Goal: Navigation & Orientation: Find specific page/section

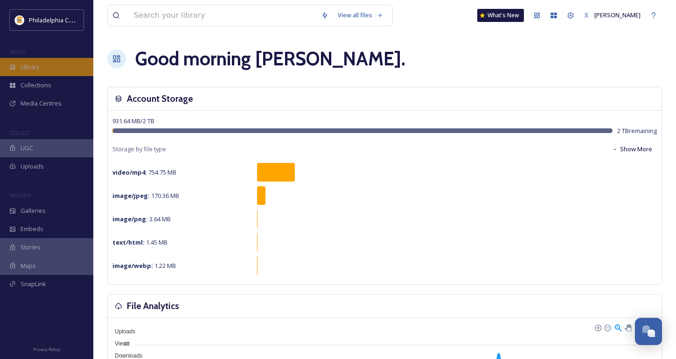
click at [40, 64] on div "Library" at bounding box center [46, 67] width 93 height 18
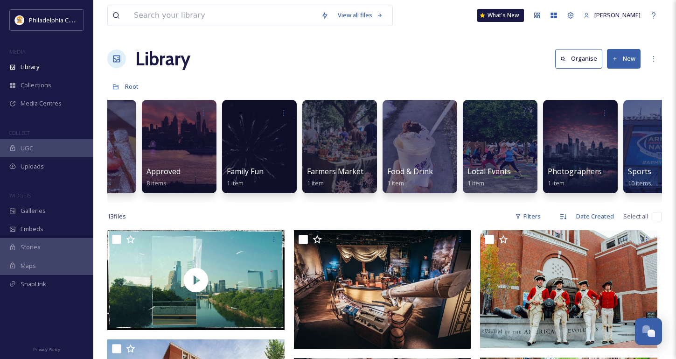
scroll to position [0, 248]
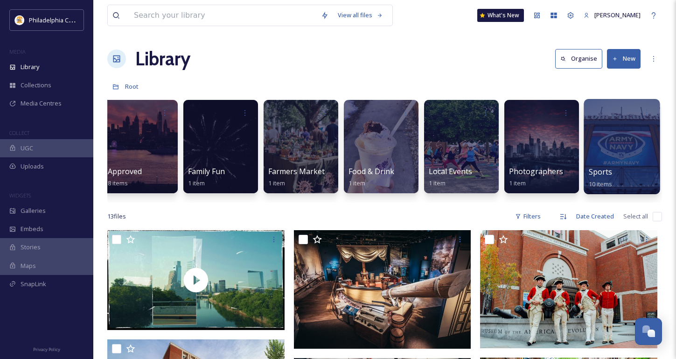
click at [622, 165] on div at bounding box center [622, 146] width 76 height 95
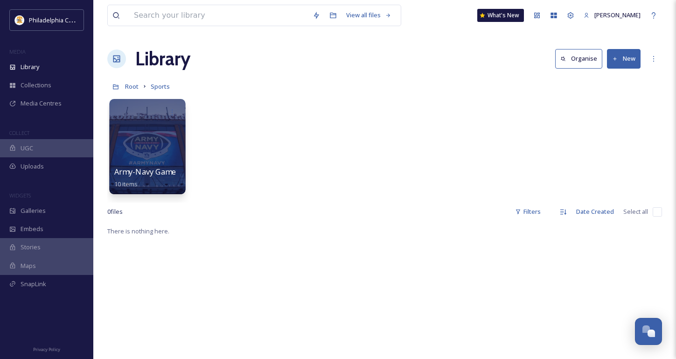
click at [155, 169] on span "Army-Navy Game" at bounding box center [145, 172] width 62 height 10
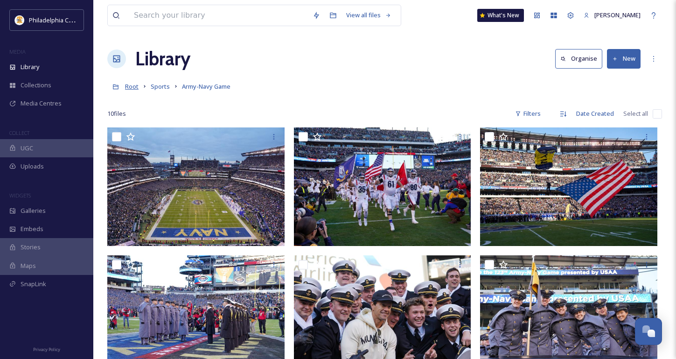
click at [126, 85] on span "Root" at bounding box center [132, 86] width 14 height 8
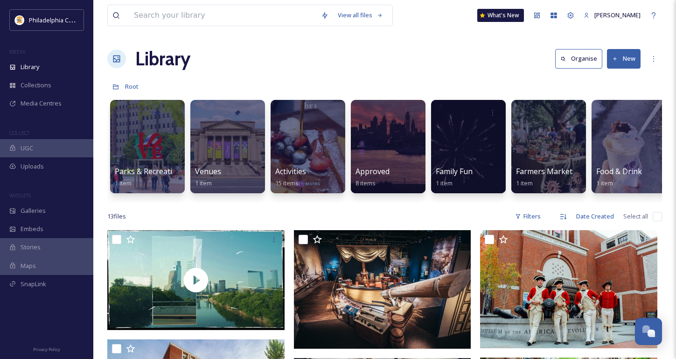
click at [626, 56] on button "New" at bounding box center [624, 58] width 34 height 19
click at [615, 79] on span "File Upload" at bounding box center [619, 80] width 31 height 9
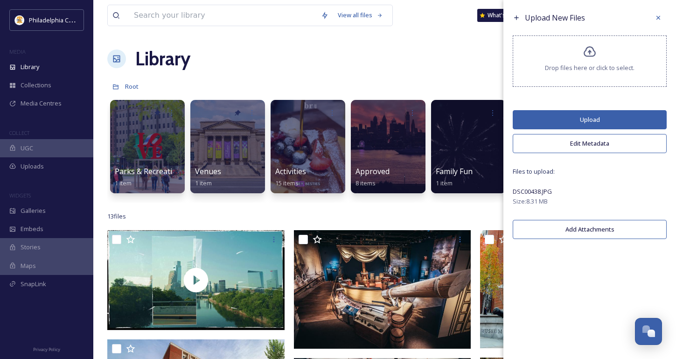
click at [566, 138] on button "Edit Metadata" at bounding box center [590, 143] width 154 height 19
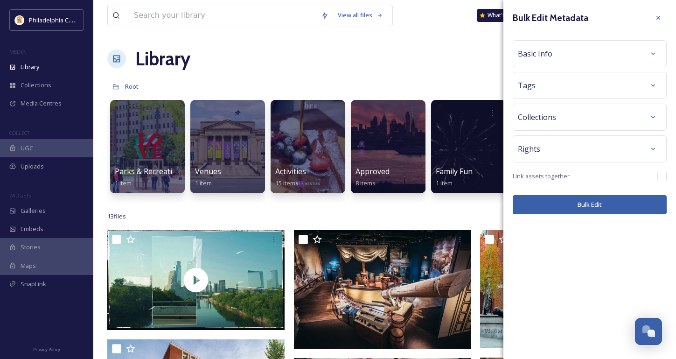
click at [557, 49] on div "Basic Info" at bounding box center [590, 53] width 144 height 17
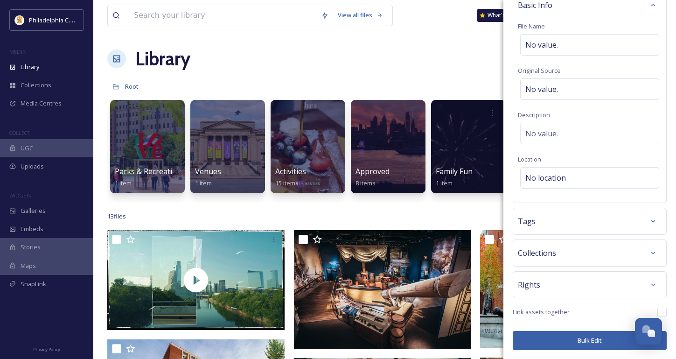
click at [553, 223] on div "Tags" at bounding box center [590, 221] width 144 height 17
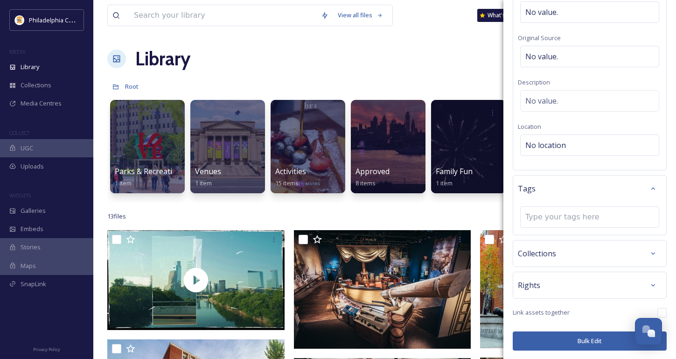
scroll to position [82, 0]
click at [558, 257] on div "Collections" at bounding box center [590, 253] width 144 height 17
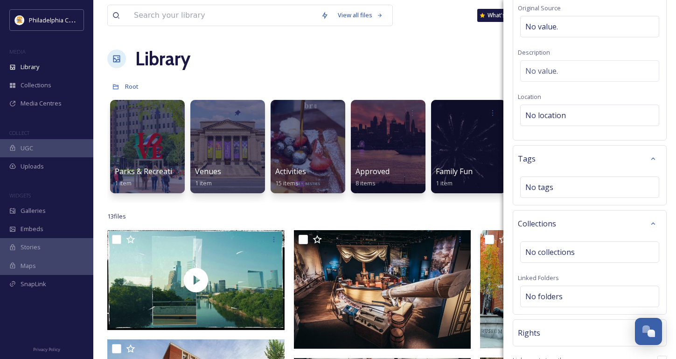
scroll to position [159, 0]
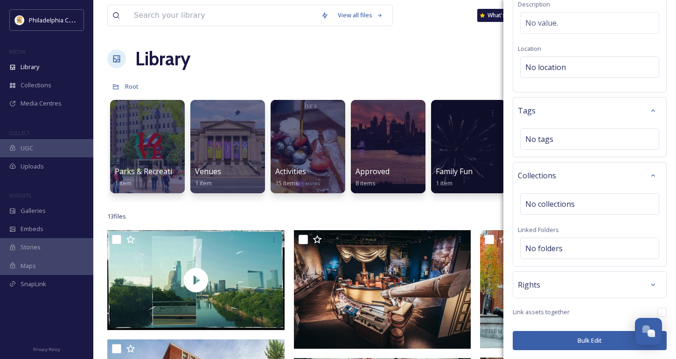
click at [554, 287] on div "Rights" at bounding box center [590, 284] width 144 height 17
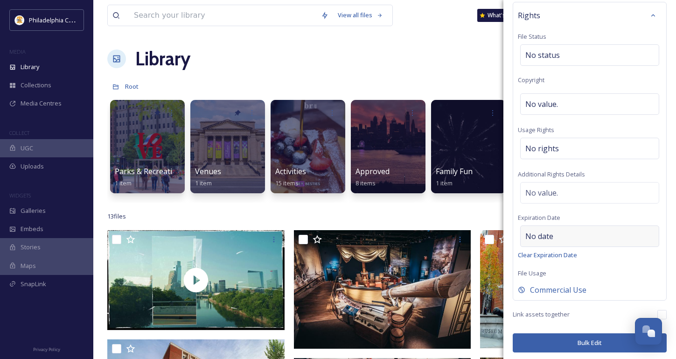
scroll to position [431, 0]
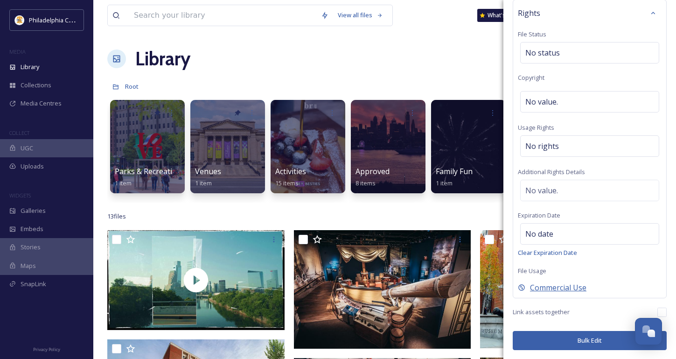
click at [540, 288] on span "Commercial Use" at bounding box center [558, 287] width 56 height 11
click at [557, 287] on span "Internal Use Only" at bounding box center [560, 287] width 61 height 11
click at [557, 287] on span "Commercial Use" at bounding box center [558, 287] width 56 height 11
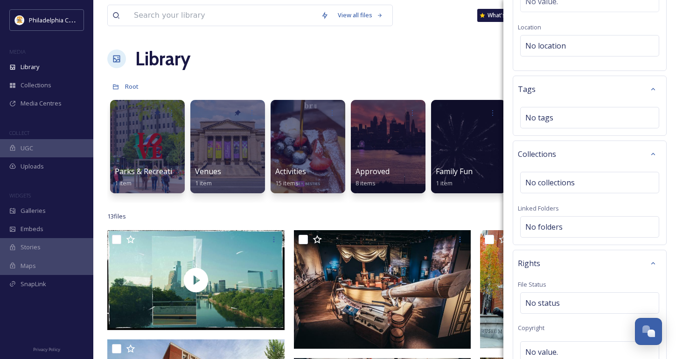
scroll to position [0, 0]
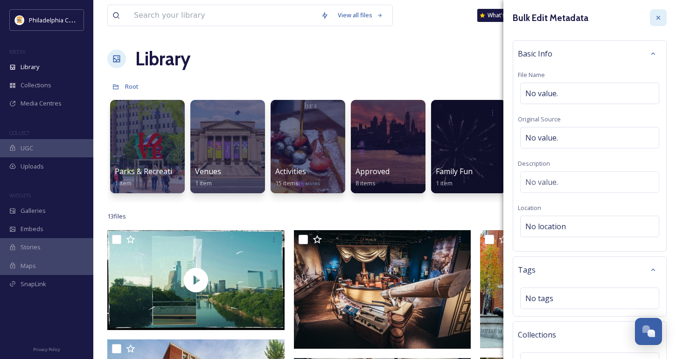
click at [655, 20] on icon at bounding box center [658, 17] width 7 height 7
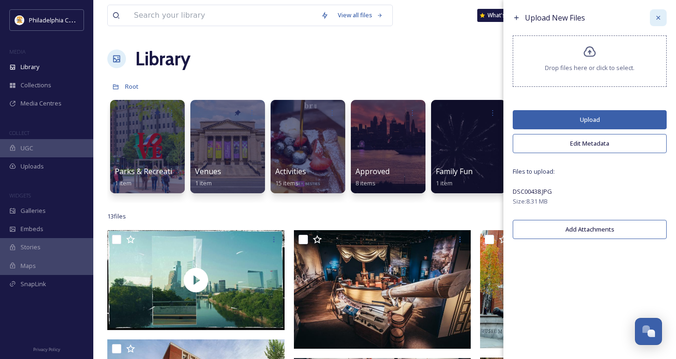
click at [650, 20] on div at bounding box center [658, 17] width 17 height 17
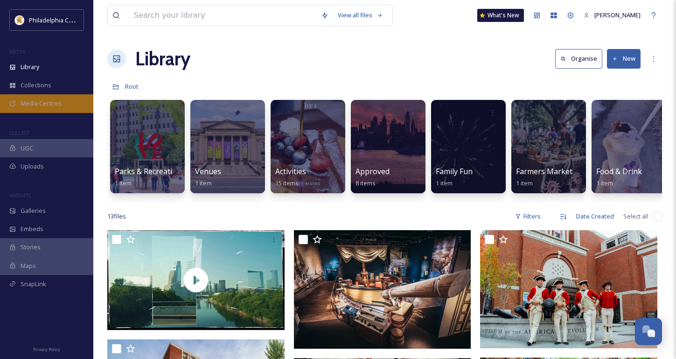
click at [41, 100] on span "Media Centres" at bounding box center [41, 103] width 41 height 9
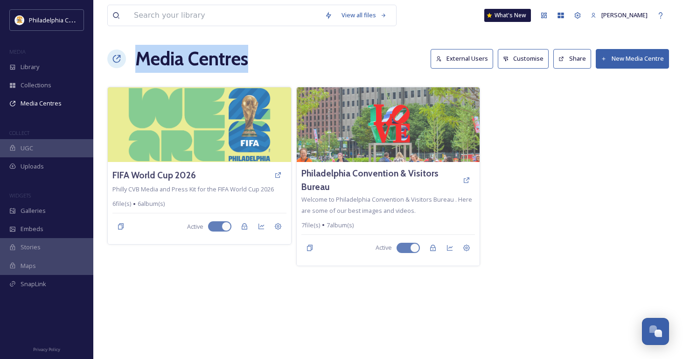
drag, startPoint x: 136, startPoint y: 61, endPoint x: 251, endPoint y: 65, distance: 114.9
click at [251, 65] on div "Media Centres External Users Customise Share New Media Centre" at bounding box center [388, 59] width 562 height 28
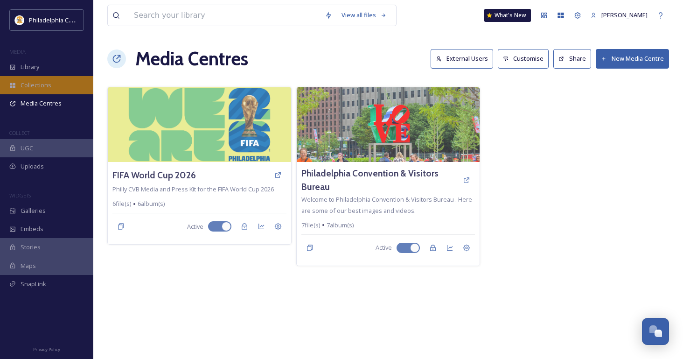
click at [48, 83] on span "Collections" at bounding box center [36, 85] width 31 height 9
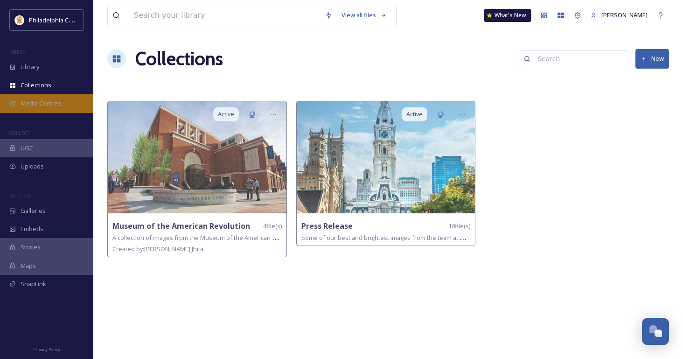
click at [42, 105] on span "Media Centres" at bounding box center [41, 103] width 41 height 9
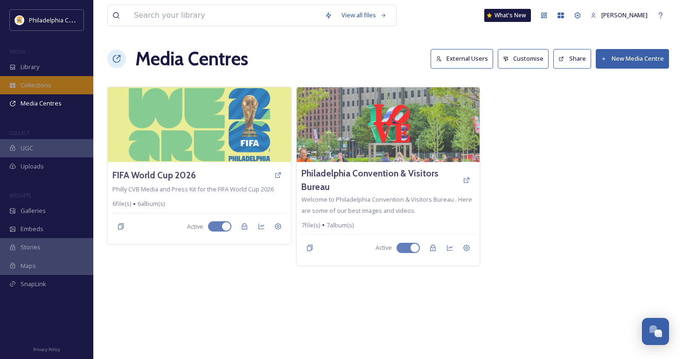
click at [49, 83] on span "Collections" at bounding box center [36, 85] width 31 height 9
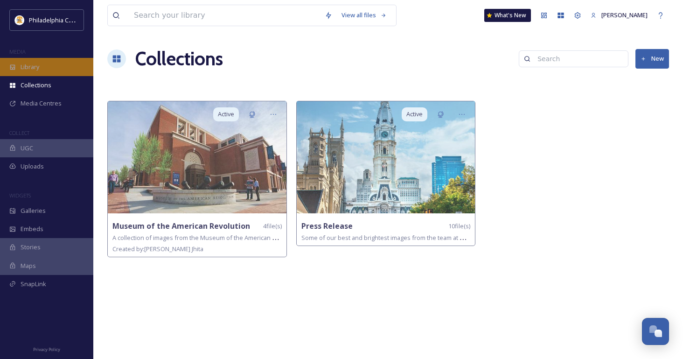
click at [39, 72] on div "Library" at bounding box center [46, 67] width 93 height 18
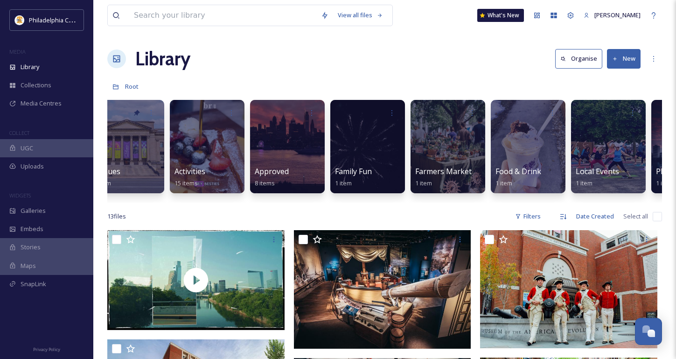
scroll to position [0, 100]
